Goal: Answer question/provide support: Answer question/provide support

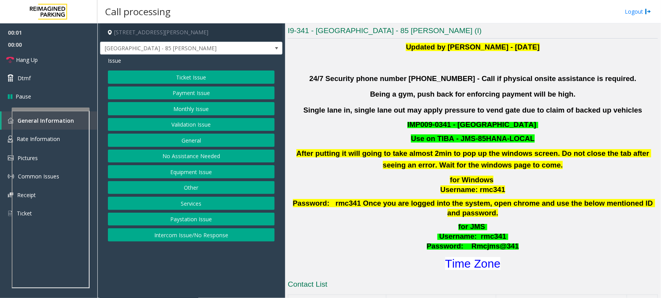
scroll to position [195, 0]
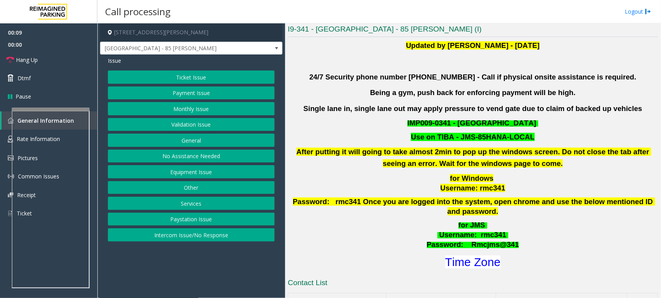
click at [209, 123] on button "Validation Issue" at bounding box center [191, 124] width 167 height 13
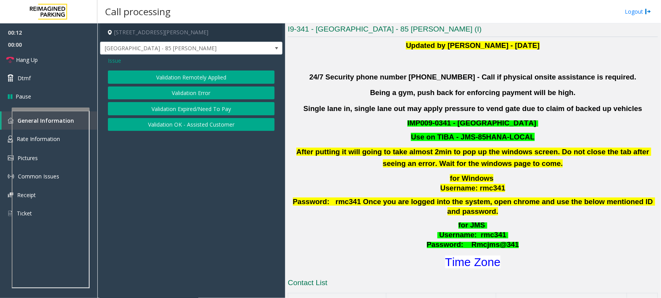
click at [202, 92] on button "Validation Error" at bounding box center [191, 92] width 167 height 13
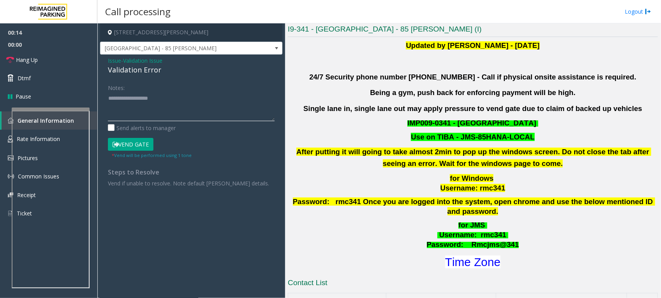
click at [209, 106] on textarea at bounding box center [191, 106] width 167 height 29
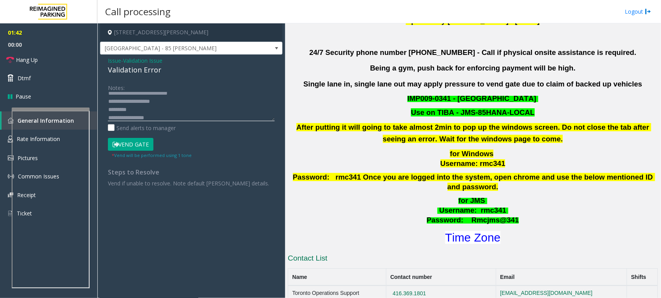
scroll to position [243, 0]
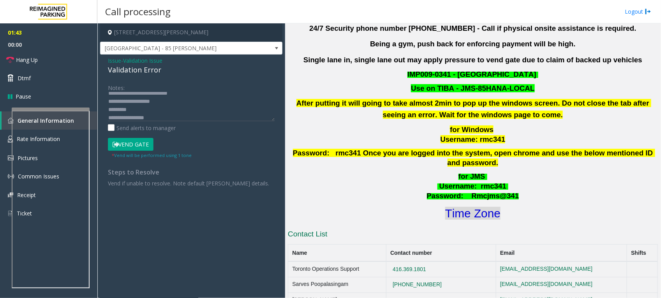
click at [472, 207] on font "Time Zone" at bounding box center [472, 213] width 55 height 13
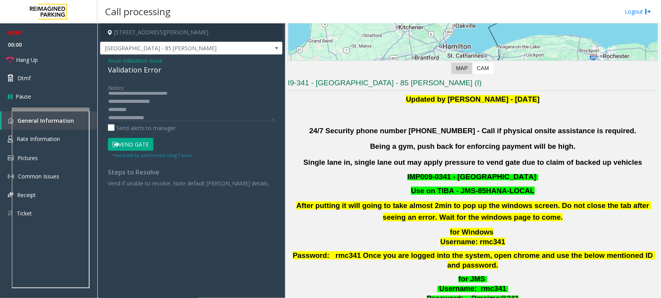
scroll to position [146, 0]
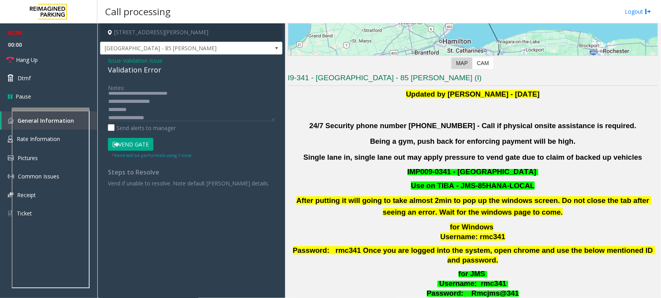
drag, startPoint x: 459, startPoint y: 185, endPoint x: 553, endPoint y: 180, distance: 94.8
click at [553, 180] on div "Updated by [PERSON_NAME] - [DATE] 24/7 Security phone number [PHONE_NUMBER] - C…" at bounding box center [473, 203] width 370 height 230
copy font "JMS-85HANA-LOCAL"
click at [190, 116] on textarea at bounding box center [191, 106] width 167 height 29
click at [180, 109] on textarea at bounding box center [191, 106] width 167 height 29
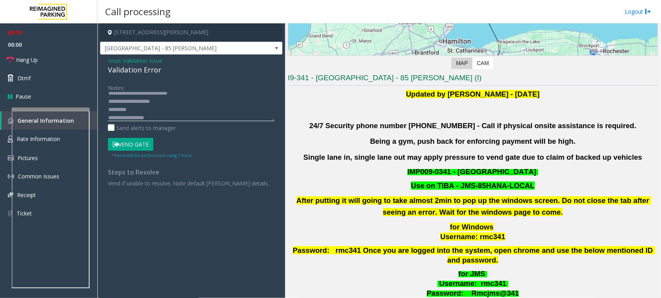
click at [176, 113] on textarea at bounding box center [191, 106] width 167 height 29
click at [128, 144] on button "Vend Gate" at bounding box center [131, 144] width 46 height 13
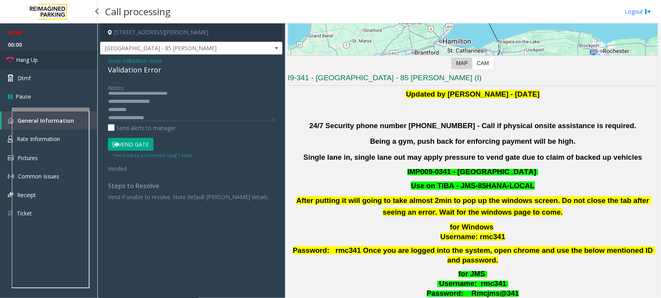
click at [25, 56] on span "Hang Up" at bounding box center [27, 60] width 22 height 8
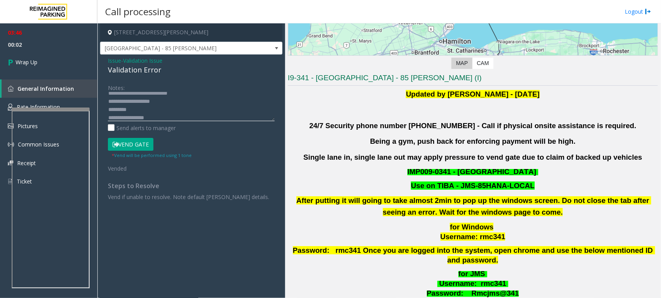
click at [195, 109] on textarea at bounding box center [191, 106] width 167 height 29
drag, startPoint x: 167, startPoint y: 67, endPoint x: 106, endPoint y: 61, distance: 61.8
click at [106, 61] on div "Issue - Validation Issue Validation Error Notes: Send alerts to manager Vend Ga…" at bounding box center [191, 132] width 182 height 154
copy div "Issue - Validation Issue Validation Error"
click at [170, 106] on textarea at bounding box center [191, 106] width 167 height 29
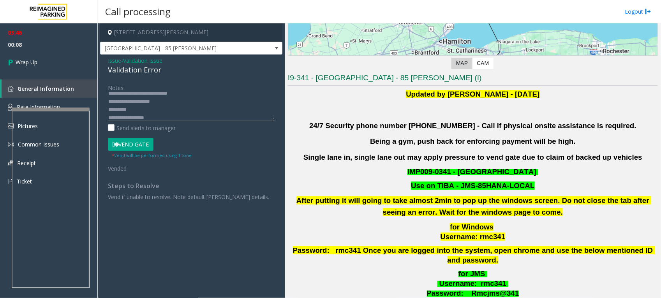
scroll to position [2, 0]
paste textarea "**********"
click at [121, 98] on textarea at bounding box center [191, 106] width 167 height 29
click at [150, 118] on textarea at bounding box center [191, 106] width 167 height 29
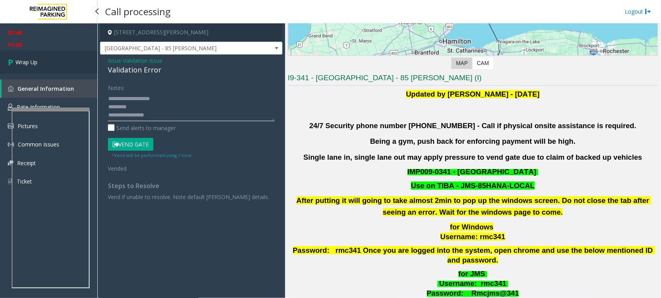
type textarea "**********"
click at [28, 63] on span "Wrap Up" at bounding box center [27, 62] width 22 height 8
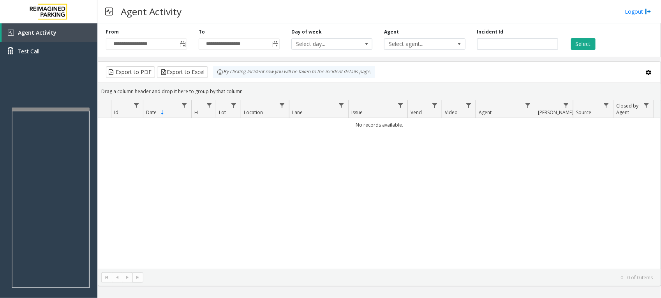
click at [307, 186] on div "No records available." at bounding box center [379, 193] width 562 height 150
